Goal: Obtain resource: Obtain resource

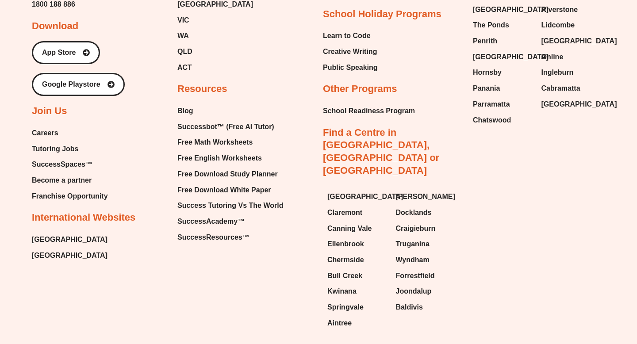
scroll to position [3783, 0]
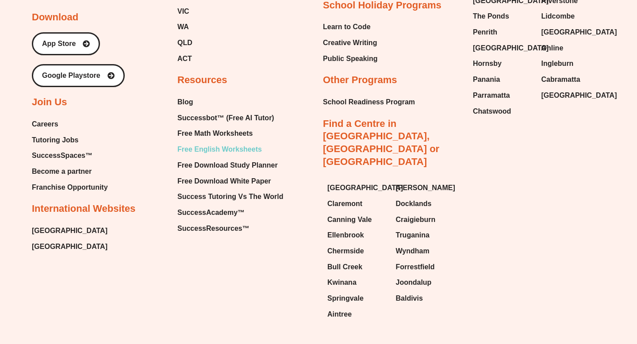
click at [219, 143] on span "Free English Worksheets" at bounding box center [219, 149] width 84 height 13
click at [202, 143] on span "Free English Worksheets" at bounding box center [219, 149] width 84 height 13
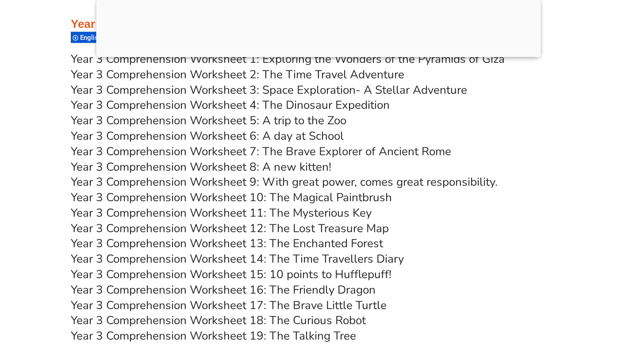
scroll to position [2752, 0]
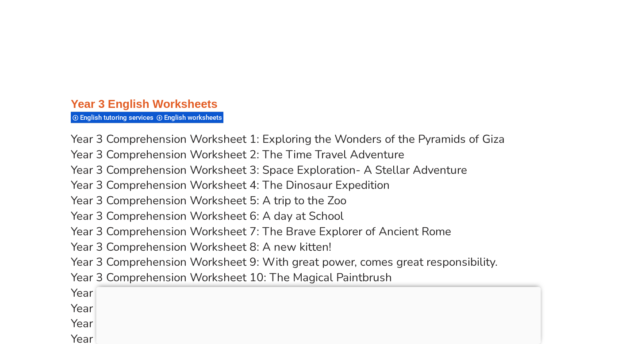
scroll to position [2756, 0]
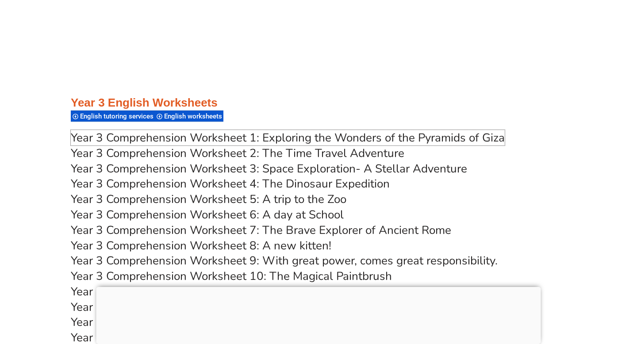
click at [76, 141] on link "Year 3 Comprehension Worksheet 1: Exploring the Wonders of the Pyramids of Giza" at bounding box center [288, 137] width 434 height 15
click at [312, 198] on link "Year 3 Comprehension Worksheet 5: A trip to the Zoo" at bounding box center [208, 198] width 275 height 15
click at [298, 214] on link "Year 3 Comprehension Worksheet 6: A day at School" at bounding box center [207, 214] width 273 height 15
